Goal: Find specific page/section: Find specific page/section

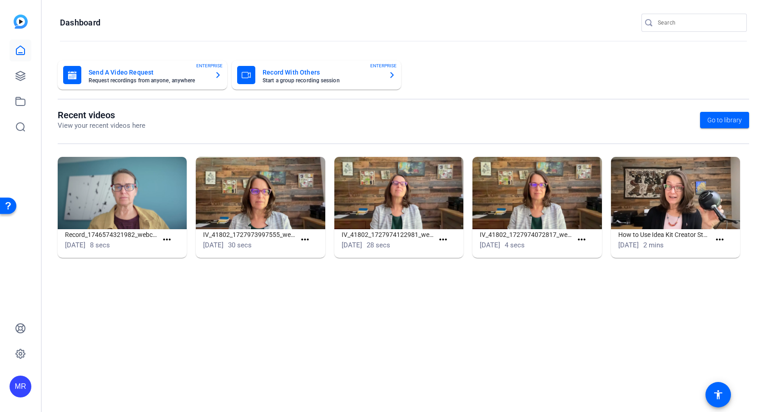
click at [675, 24] on input "Search" at bounding box center [699, 22] width 82 height 11
type input "jessen"
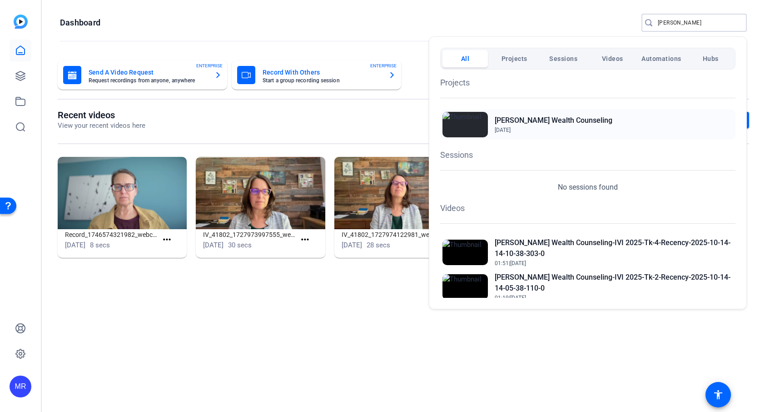
click at [518, 123] on h2 "Jessen Wealth Counseling" at bounding box center [554, 120] width 118 height 11
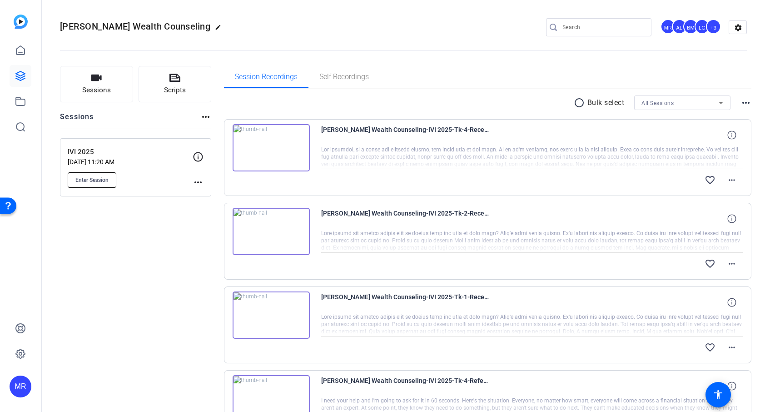
click at [97, 178] on span "Enter Session" at bounding box center [91, 179] width 33 height 7
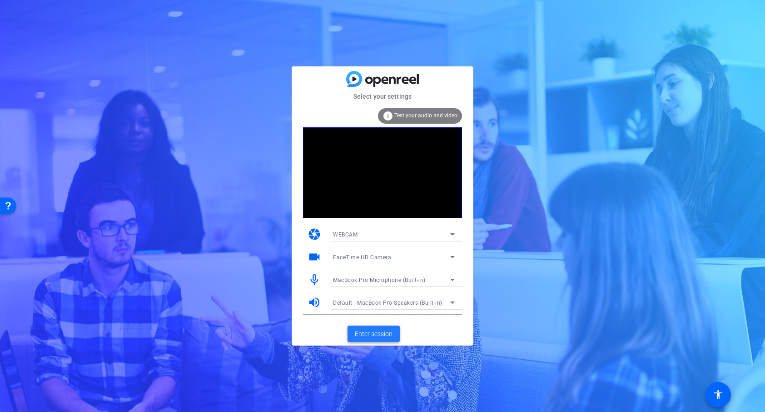
click at [379, 336] on span "Enter session" at bounding box center [374, 334] width 38 height 10
